Goal: Information Seeking & Learning: Learn about a topic

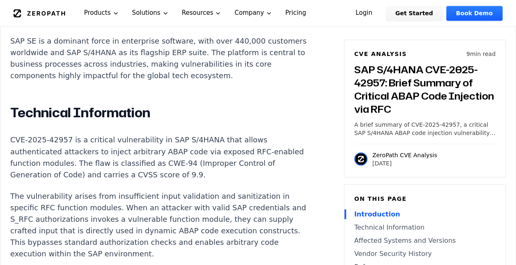
scroll to position [632, 0]
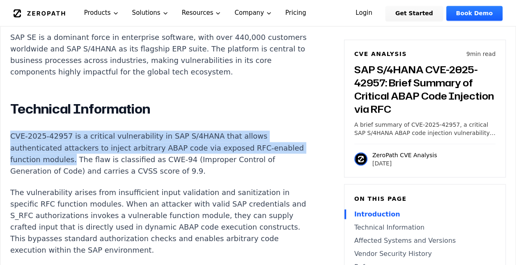
drag, startPoint x: 11, startPoint y: 120, endPoint x: 69, endPoint y: 142, distance: 62.5
click at [69, 142] on p "CVE-2025-42957 is a critical vulnerability in SAP S/4HANA that allows authentic…" at bounding box center [163, 153] width 306 height 46
drag, startPoint x: 69, startPoint y: 142, endPoint x: 56, endPoint y: 136, distance: 14.3
copy p "CVE-2025-42957 is a critical vulnerability in SAP S/4HANA that allows authentic…"
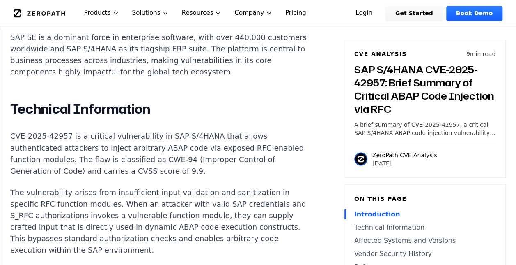
click at [258, 186] on p "The vulnerability arises from insufficient input validation and sanitization in…" at bounding box center [163, 220] width 306 height 69
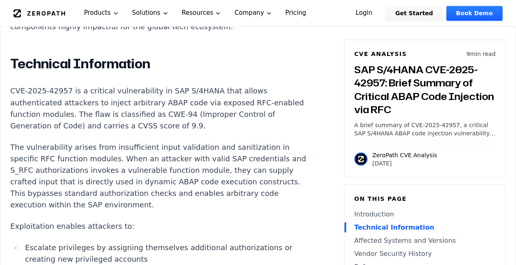
scroll to position [678, 0]
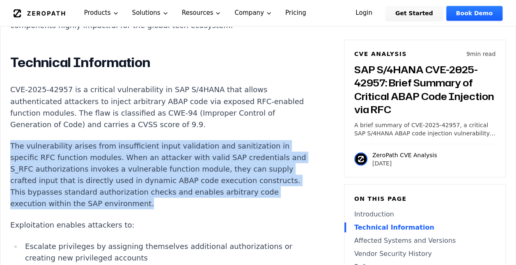
drag, startPoint x: 9, startPoint y: 129, endPoint x: 147, endPoint y: 189, distance: 150.1
click at [147, 189] on div "Experimental AI-Generated Content This CVE analysis is an experimental publicat…" at bounding box center [257, 230] width 515 height 1326
drag, startPoint x: 147, startPoint y: 189, endPoint x: 92, endPoint y: 157, distance: 63.3
copy p "The vulnerability arises from insufficient input validation and sanitization in…"
click at [188, 145] on p "The vulnerability arises from insufficient input validation and sanitization in…" at bounding box center [163, 174] width 306 height 69
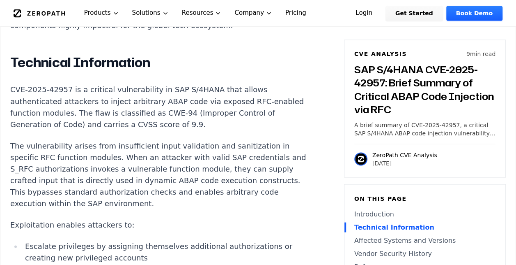
click at [137, 240] on li "Escalate privileges by assigning themselves additional authorizations or creati…" at bounding box center [169, 251] width 294 height 23
click at [43, 177] on p "The vulnerability arises from insufficient input validation and sanitization in…" at bounding box center [163, 174] width 306 height 69
